Goal: Task Accomplishment & Management: Complete application form

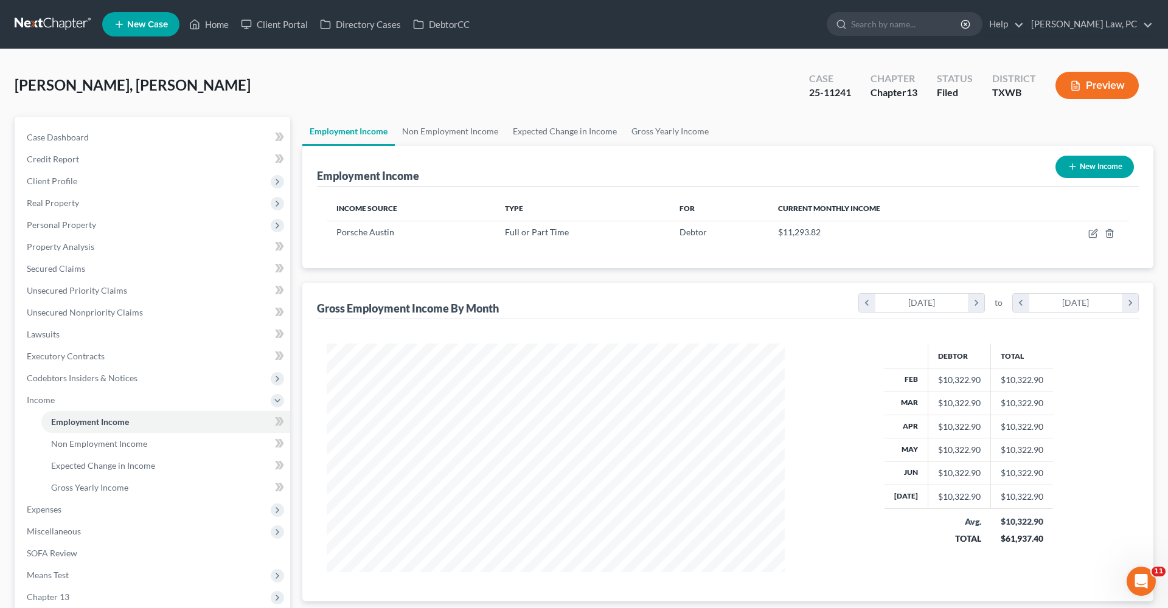
scroll to position [229, 482]
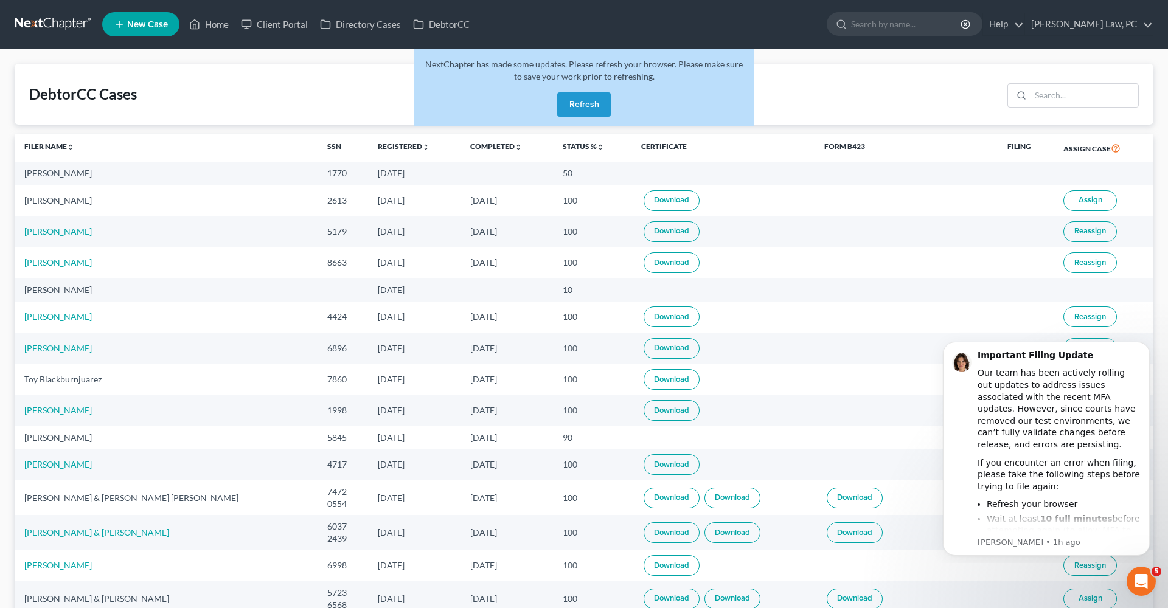
click at [564, 114] on button "Refresh" at bounding box center [584, 104] width 54 height 24
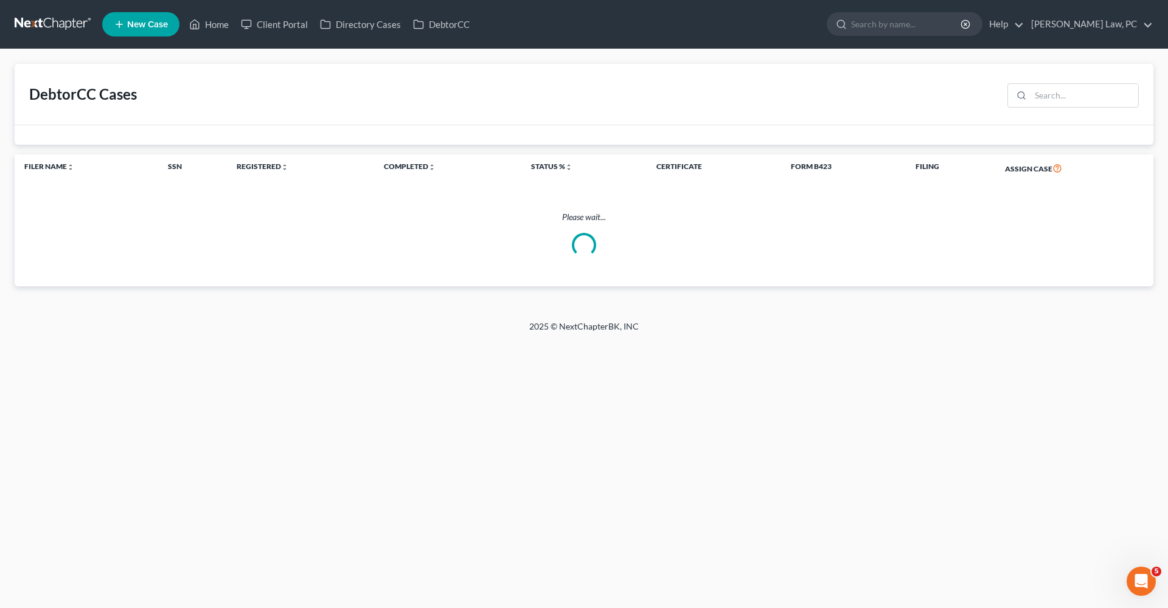
click at [47, 25] on link at bounding box center [54, 24] width 78 height 22
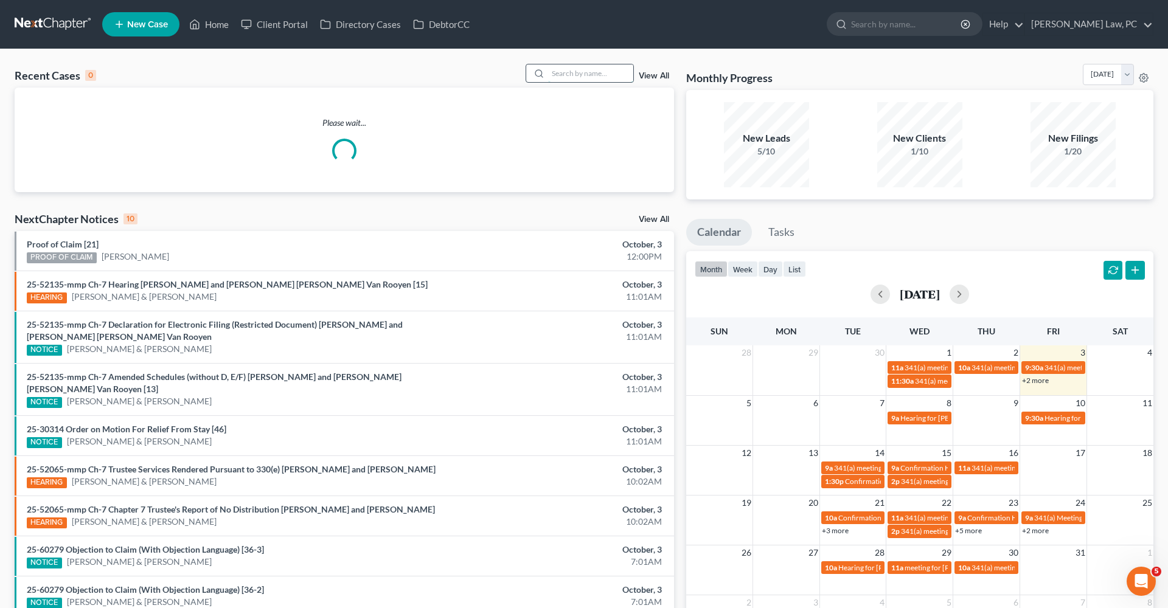
click at [564, 77] on input "search" at bounding box center [590, 73] width 85 height 18
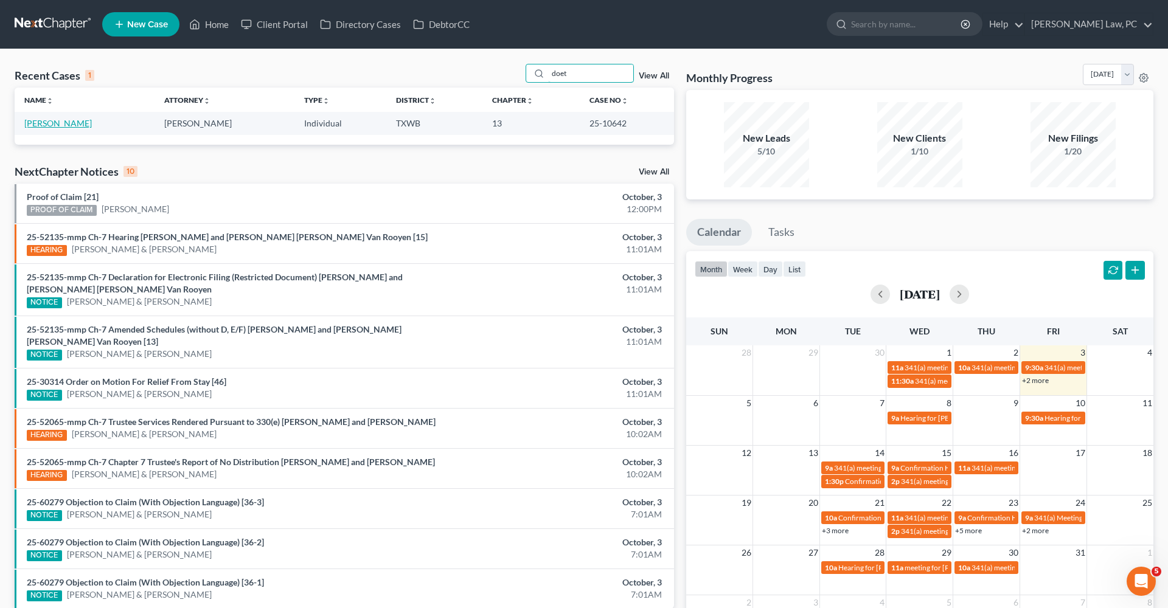
type input "doet"
click at [64, 122] on link "Doetsch, Joseph" at bounding box center [58, 123] width 68 height 10
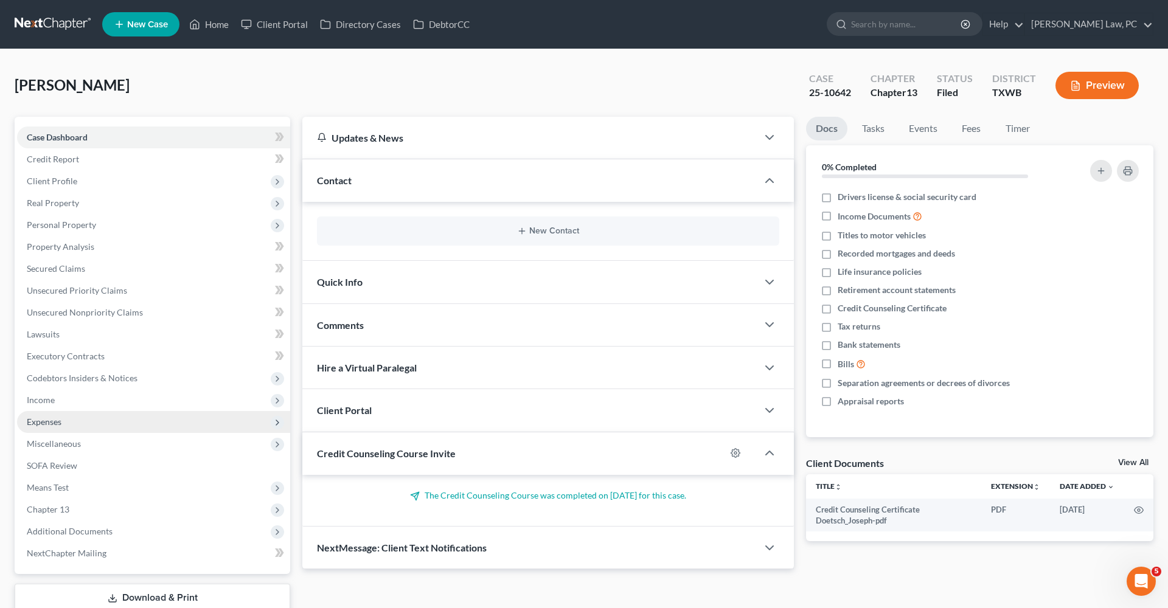
click at [56, 421] on span "Expenses" at bounding box center [44, 422] width 35 height 10
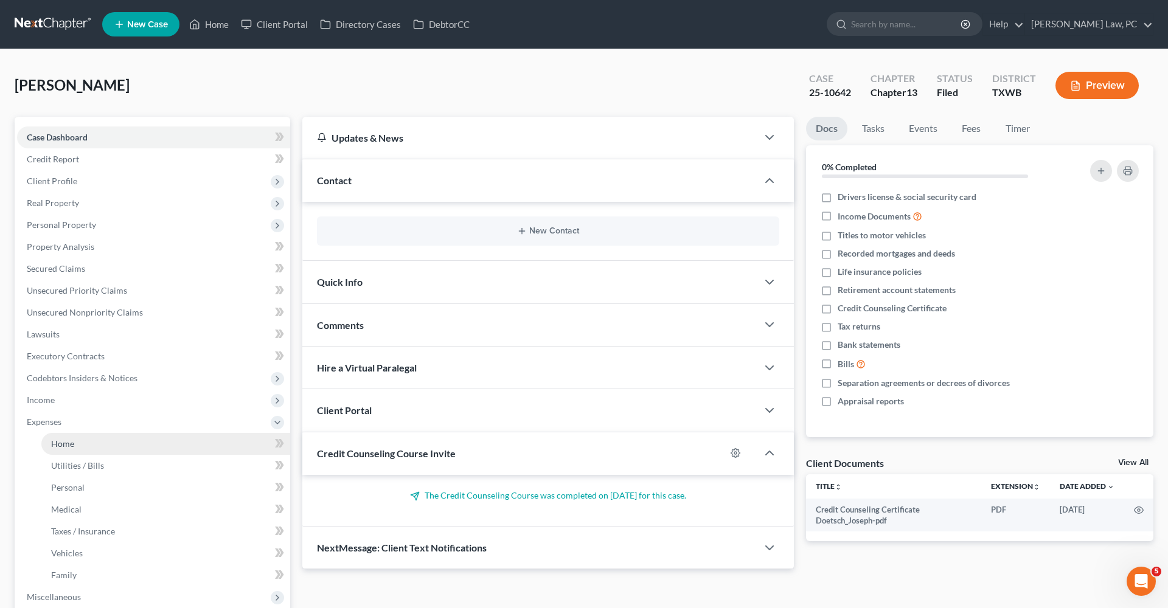
click at [57, 449] on link "Home" at bounding box center [165, 444] width 249 height 22
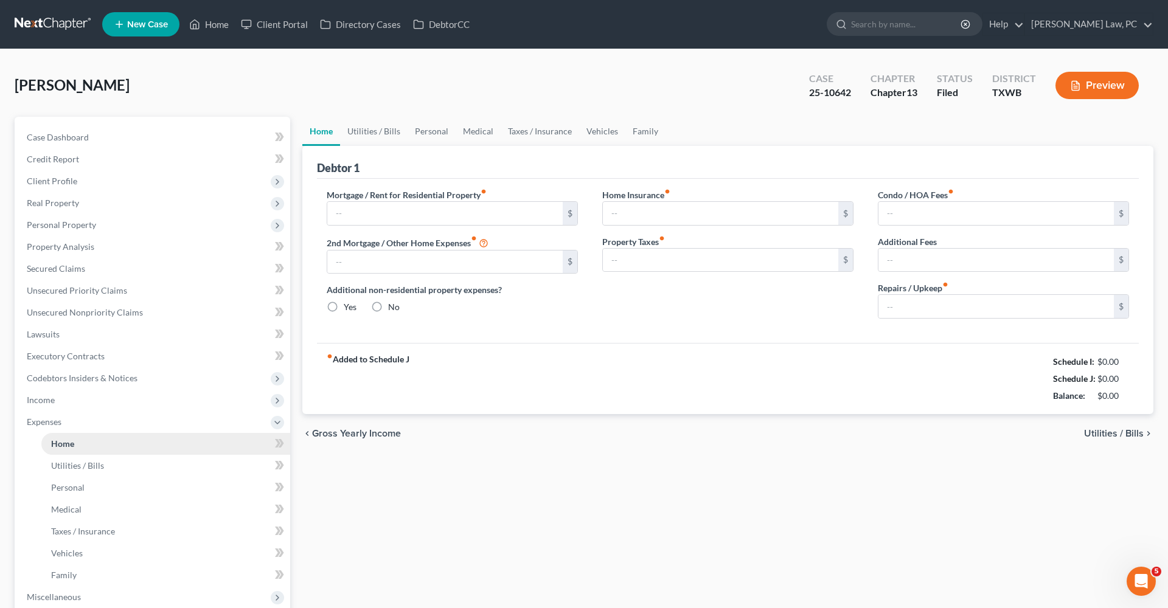
type input "2,000.00"
type input "0.00"
radio input "true"
type input "0.00"
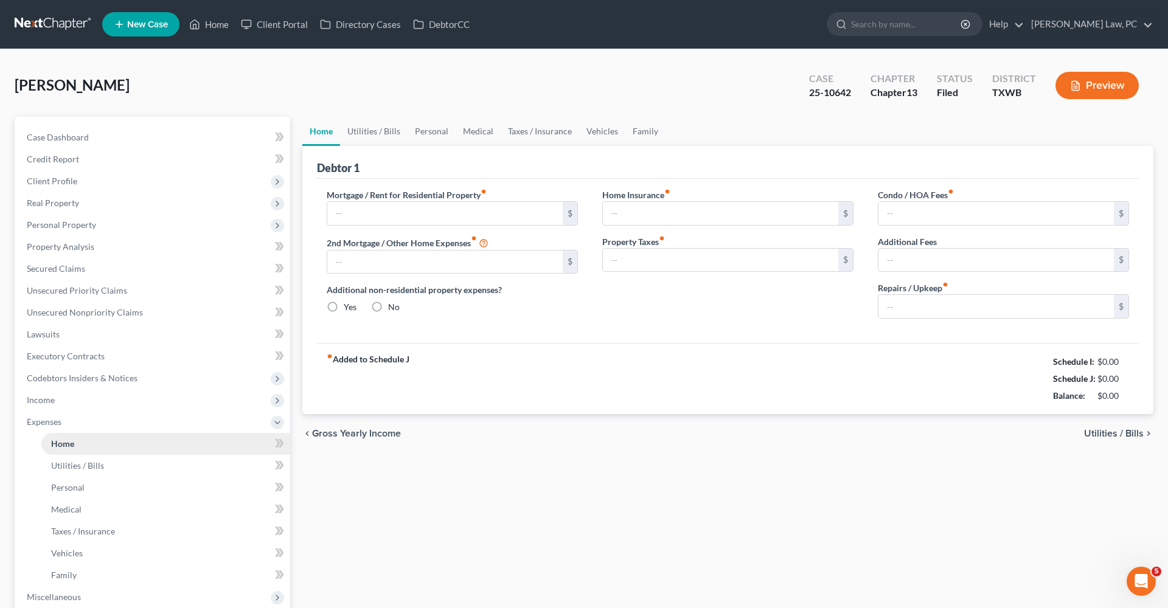
type input "0.00"
click at [380, 132] on link "Utilities / Bills" at bounding box center [374, 131] width 68 height 29
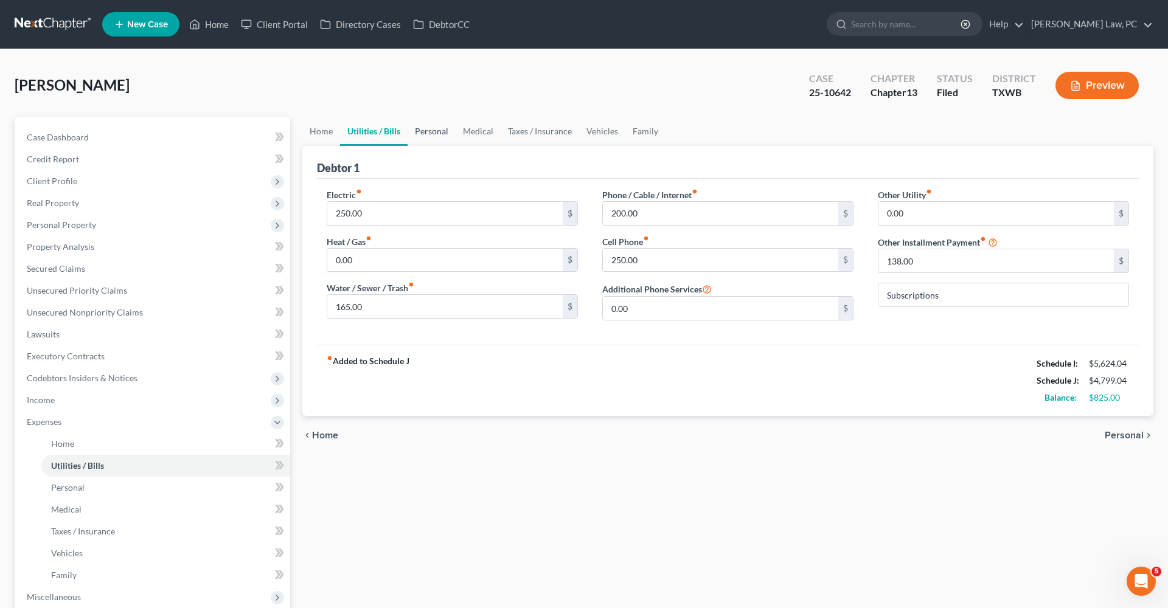
click at [447, 129] on link "Personal" at bounding box center [431, 131] width 48 height 29
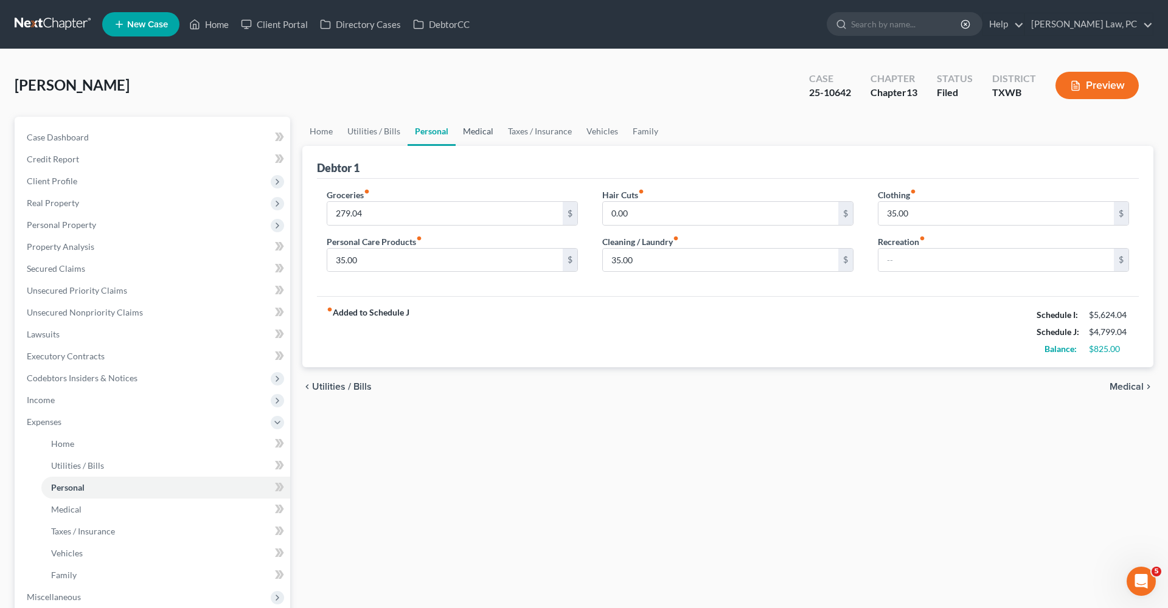
click at [477, 131] on link "Medical" at bounding box center [478, 131] width 45 height 29
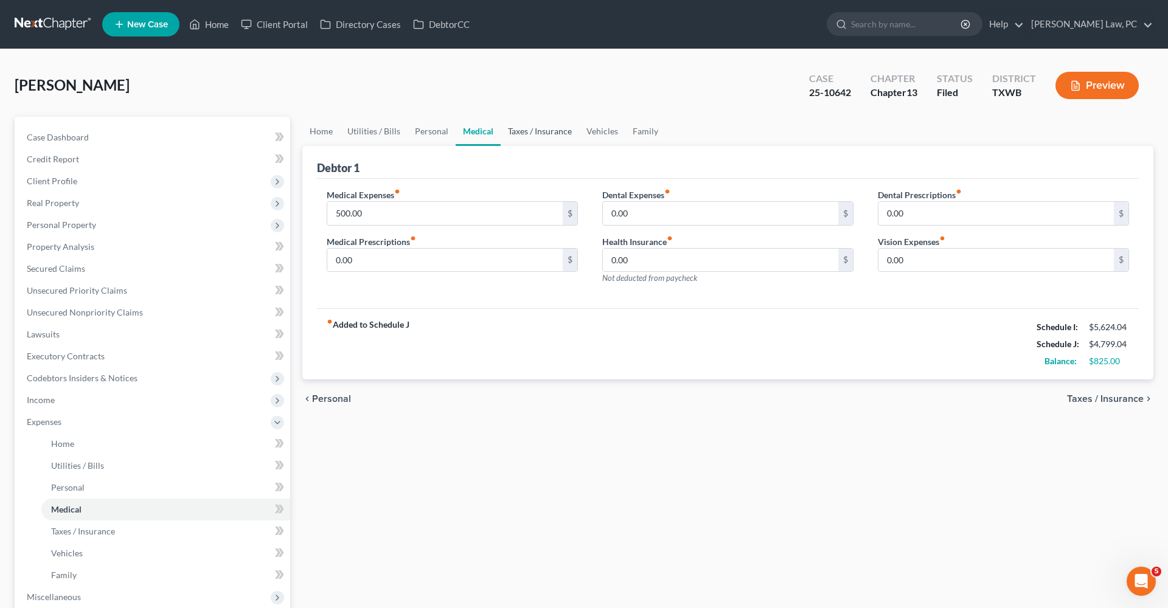
click at [549, 133] on link "Taxes / Insurance" at bounding box center [540, 131] width 78 height 29
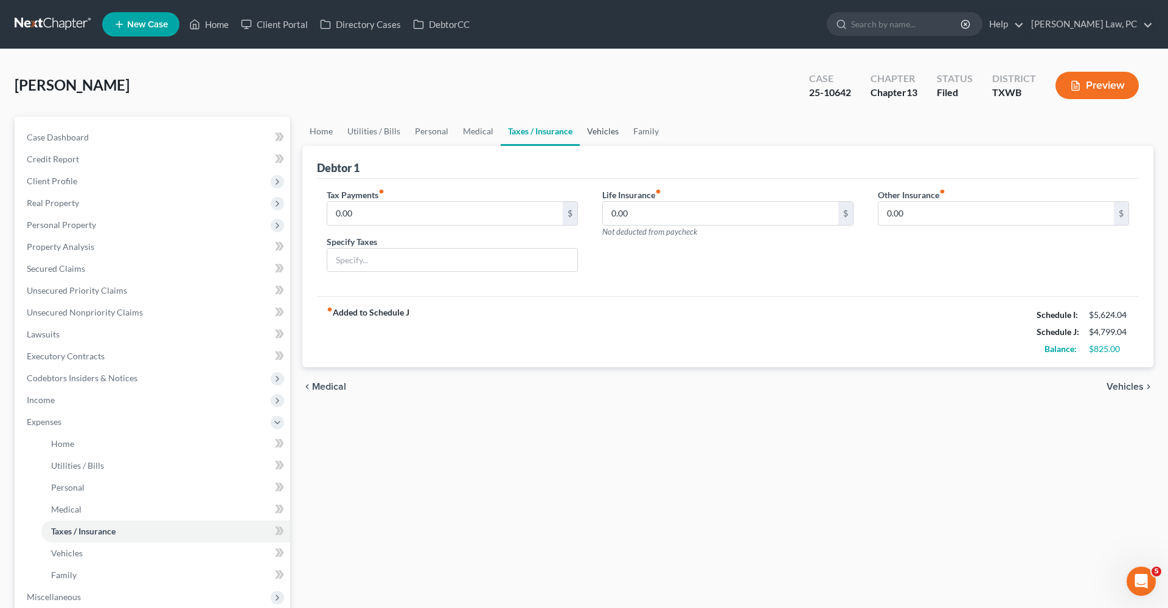
click at [608, 131] on link "Vehicles" at bounding box center [603, 131] width 46 height 29
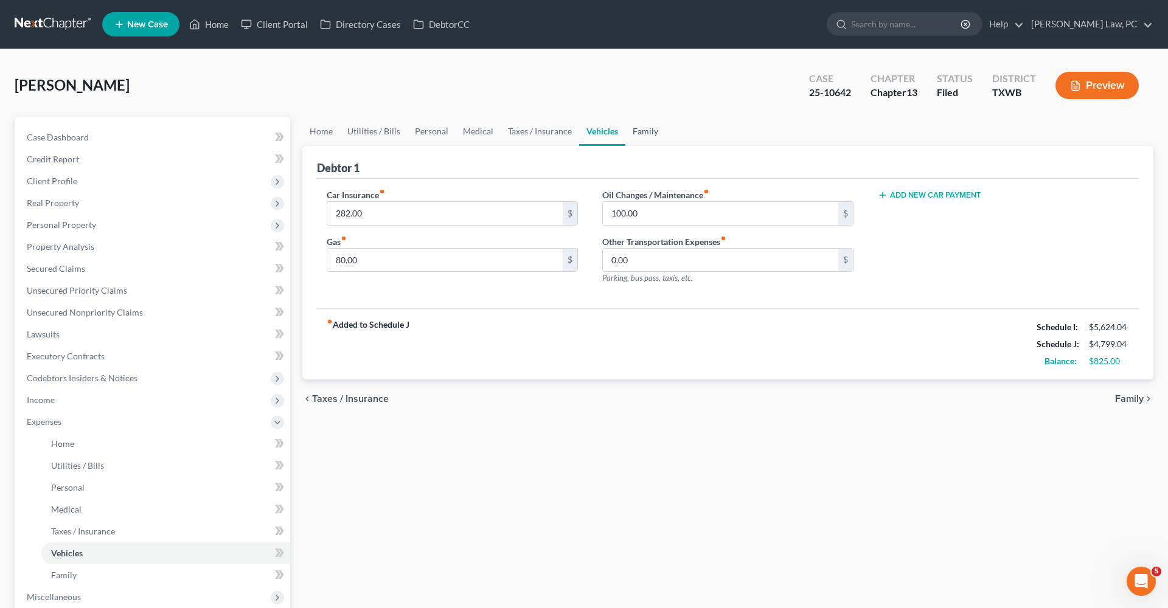
click at [652, 128] on link "Family" at bounding box center [645, 131] width 40 height 29
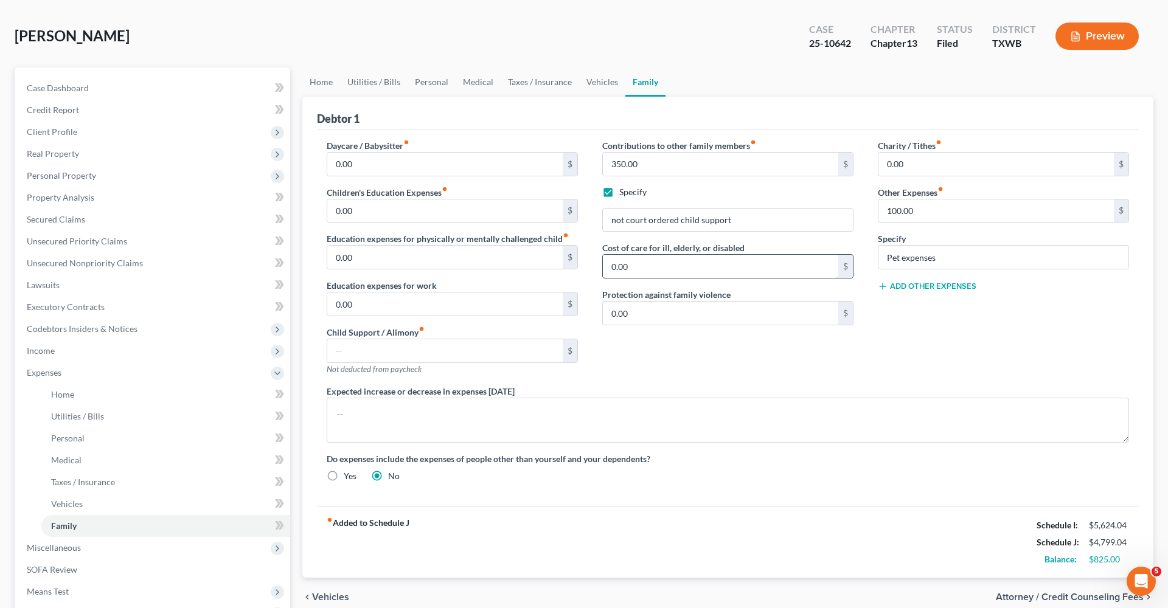
scroll to position [49, 0]
click at [97, 261] on span "Unsecured Nonpriority Claims" at bounding box center [85, 263] width 116 height 10
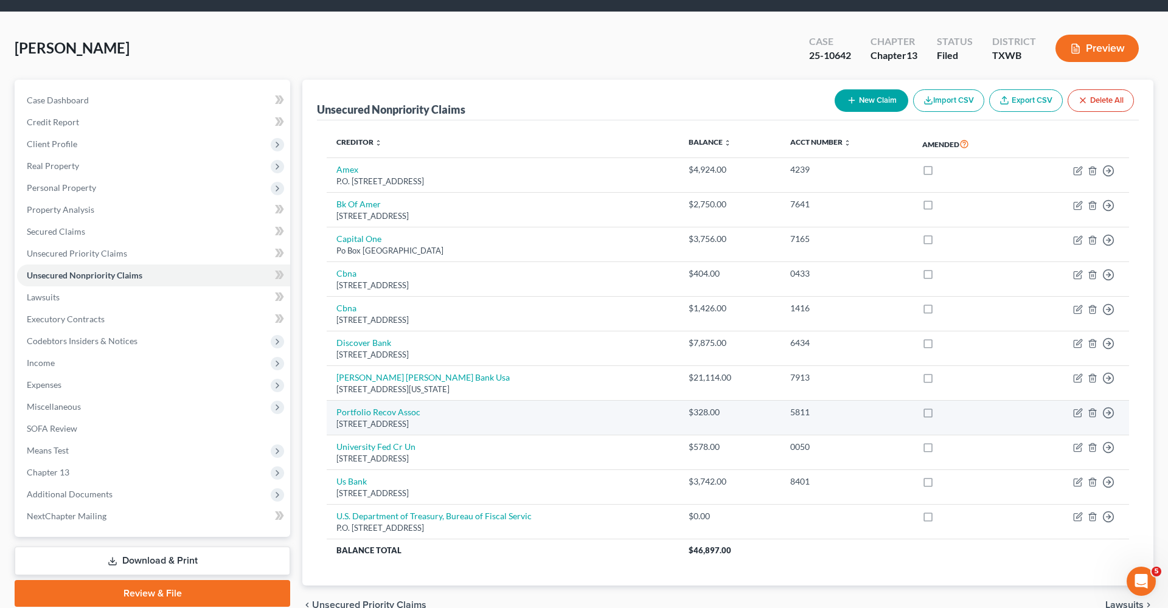
scroll to position [33, 0]
